Goal: Task Accomplishment & Management: Complete application form

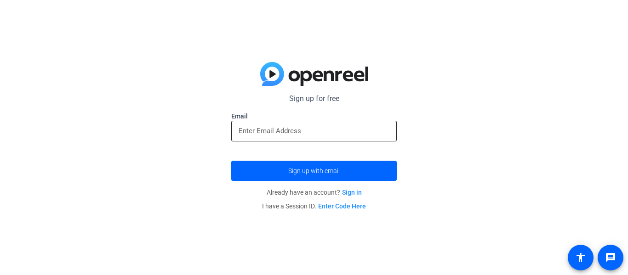
click at [311, 138] on div at bounding box center [314, 131] width 151 height 21
click at [314, 130] on input "email" at bounding box center [314, 130] width 151 height 11
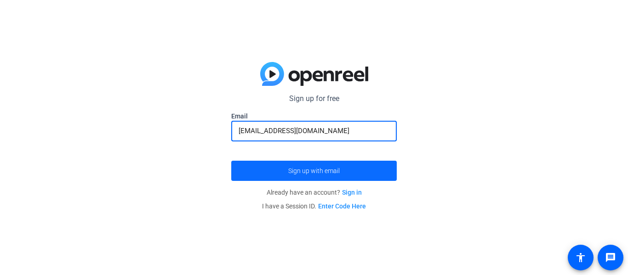
click at [306, 171] on span "Sign up with email" at bounding box center [313, 171] width 51 height 0
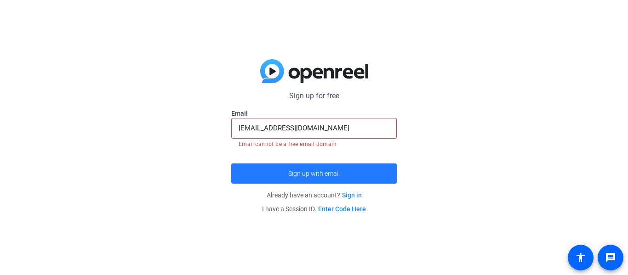
click at [331, 174] on span "Sign up with email" at bounding box center [313, 174] width 51 height 0
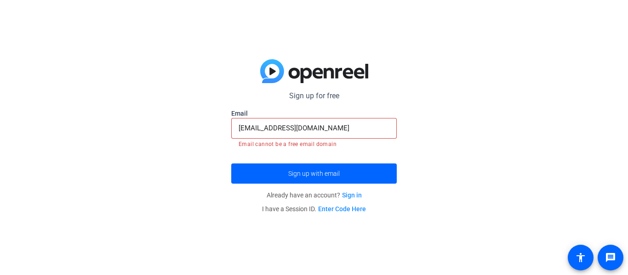
click at [339, 134] on div "[EMAIL_ADDRESS][DOMAIN_NAME]" at bounding box center [314, 128] width 151 height 21
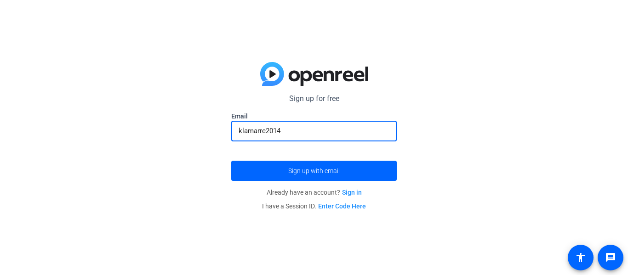
click at [457, 119] on div "Sign up for free Email klamarre2014 Sign up with email Already have an account?…" at bounding box center [314, 137] width 628 height 275
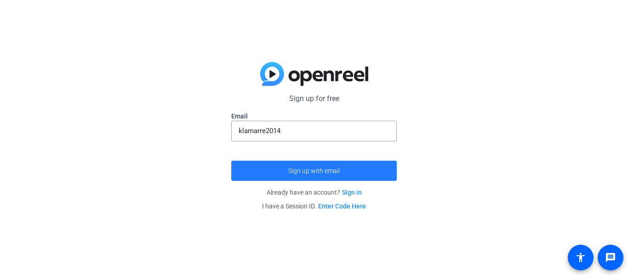
click at [370, 169] on span "submit" at bounding box center [313, 171] width 165 height 22
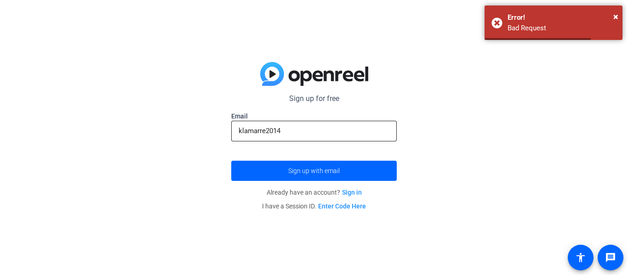
click at [346, 121] on div "klamarre2014" at bounding box center [314, 131] width 151 height 21
click at [342, 129] on input "klamarre2014" at bounding box center [314, 130] width 151 height 11
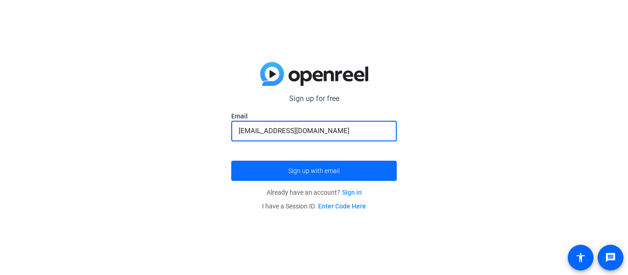
type input "[EMAIL_ADDRESS][DOMAIN_NAME]"
click at [333, 171] on span "Sign up with email" at bounding box center [313, 171] width 51 height 0
